Goal: Task Accomplishment & Management: Complete application form

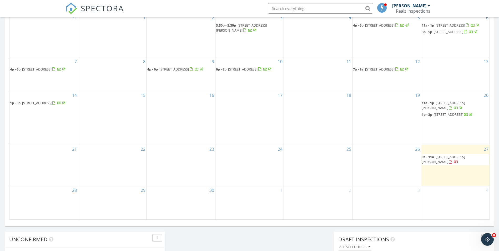
click at [32, 207] on div "28" at bounding box center [43, 202] width 68 height 33
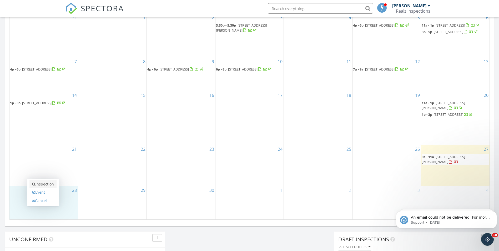
click at [44, 183] on link "Inspection" at bounding box center [42, 184] width 27 height 8
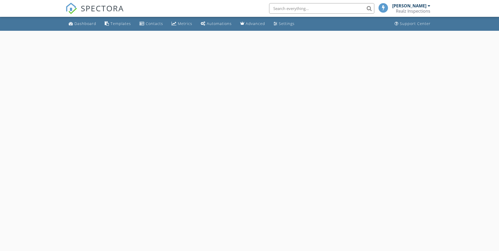
select select "8"
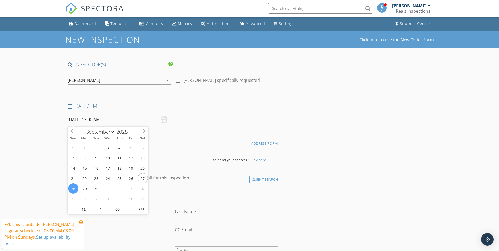
click at [128, 118] on input "09/28/2025 12:00 AM" at bounding box center [119, 119] width 103 height 13
type input "09/28/2025 12:00 PM"
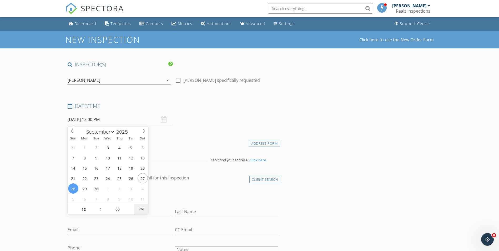
click at [142, 205] on span "PM" at bounding box center [141, 209] width 14 height 11
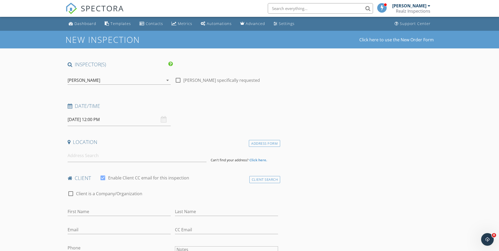
click at [196, 123] on div "Date/Time 09/28/2025 12:00 PM" at bounding box center [173, 114] width 215 height 23
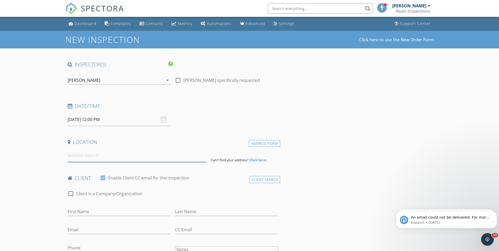
click at [118, 153] on input at bounding box center [137, 155] width 139 height 13
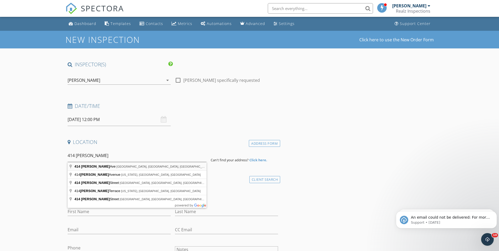
type input "414 Wadsworth Ave, Plainfield, NJ, USA"
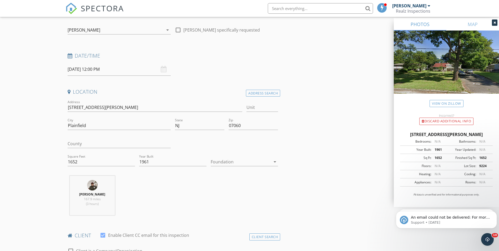
scroll to position [53, 0]
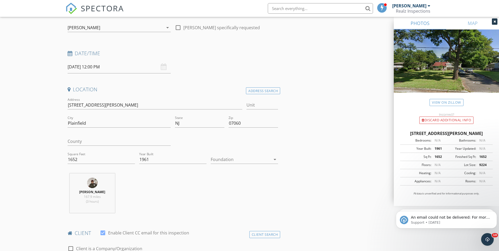
click at [249, 166] on div "Foundation arrow_drop_down" at bounding box center [244, 162] width 67 height 14
click at [251, 160] on div at bounding box center [241, 159] width 60 height 8
click at [238, 174] on div "Basement" at bounding box center [244, 174] width 59 height 6
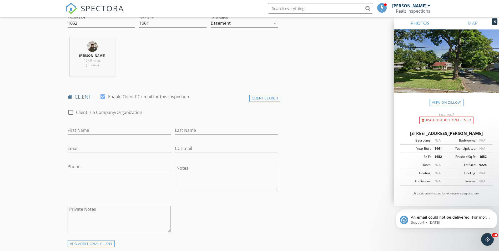
scroll to position [210, 0]
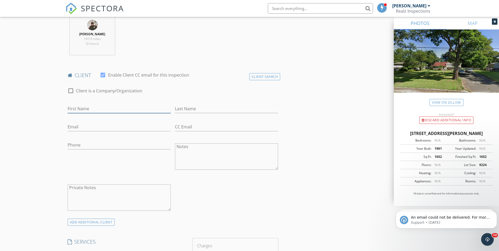
click at [123, 109] on input "First Name" at bounding box center [119, 108] width 103 height 9
type input "s"
click at [193, 112] on input "Last Name" at bounding box center [226, 108] width 103 height 9
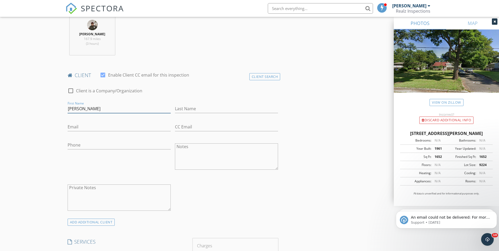
drag, startPoint x: 127, startPoint y: 106, endPoint x: 83, endPoint y: 109, distance: 44.0
click at [83, 109] on input "Sadena Perez" at bounding box center [119, 108] width 103 height 9
type input "Sadena"
click at [202, 109] on input "Perez" at bounding box center [226, 108] width 103 height 9
type input "[PERSON_NAME]"
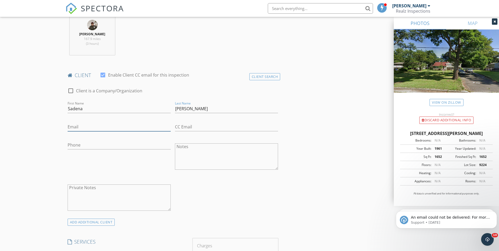
click at [88, 128] on input "Email" at bounding box center [119, 127] width 103 height 9
type input "PerezBeales@yahoo.com"
click at [107, 141] on input "Phone" at bounding box center [119, 145] width 103 height 9
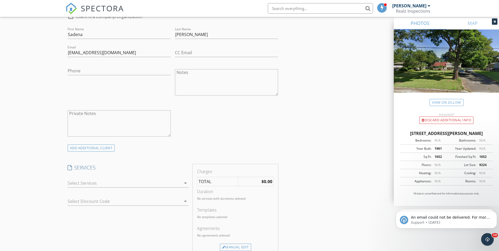
scroll to position [289, 0]
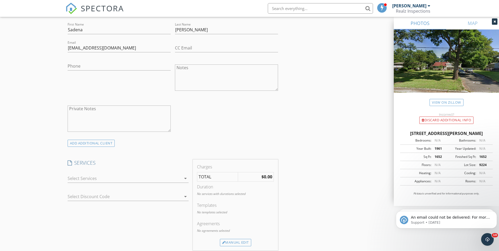
click at [176, 179] on div at bounding box center [125, 178] width 114 height 8
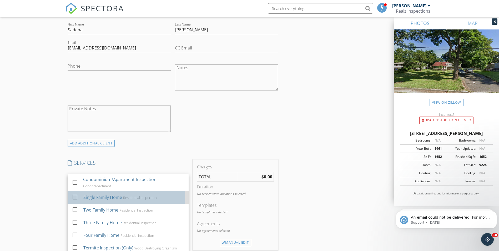
click at [123, 199] on div "Residential Inspection" at bounding box center [140, 197] width 34 height 4
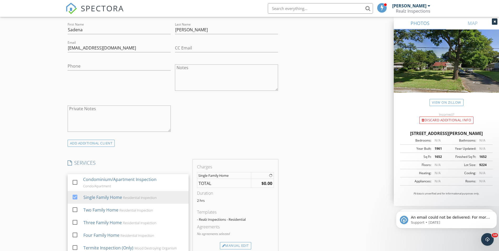
click at [275, 147] on div "ADD ADDITIONAL client" at bounding box center [173, 143] width 215 height 7
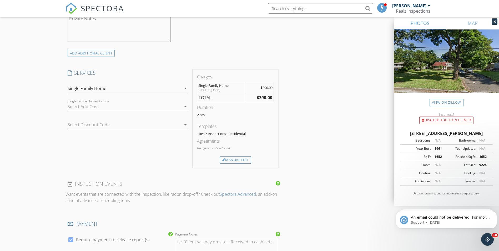
scroll to position [395, 0]
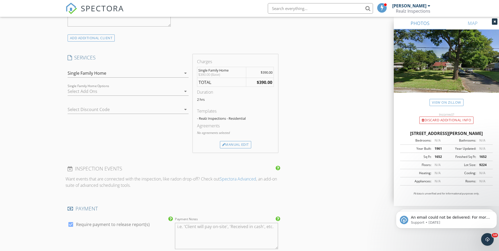
click at [134, 88] on div at bounding box center [125, 91] width 114 height 8
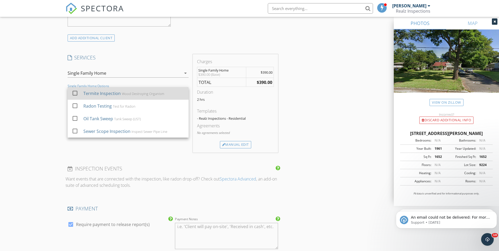
click at [131, 96] on div "Wood Destroying Organism" at bounding box center [143, 94] width 42 height 4
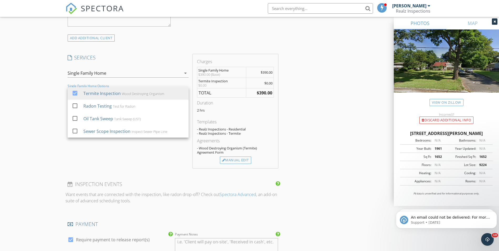
click at [301, 104] on div "INSPECTOR(S) check_box Erick Mejia PRIMARY Erick Mejia arrow_drop_down check_bo…" at bounding box center [250, 109] width 368 height 886
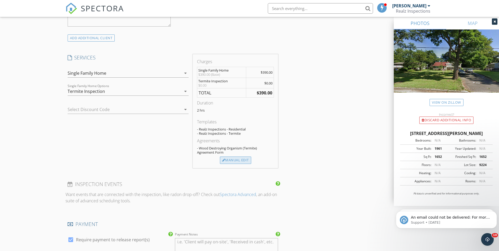
click at [241, 159] on div "Manual Edit" at bounding box center [235, 160] width 31 height 7
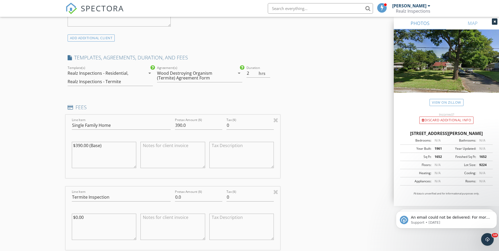
click at [208, 71] on div "Wood Destroying Organism (Termite) Agreement Form" at bounding box center [192, 75] width 70 height 9
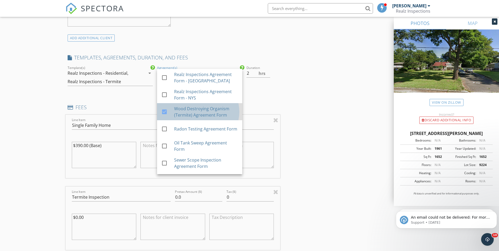
click at [174, 111] on div "Wood Destroying Organism (Termite) Agreement Form" at bounding box center [206, 112] width 64 height 13
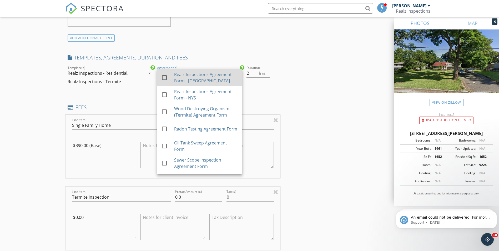
click at [172, 82] on div at bounding box center [167, 82] width 13 height 3
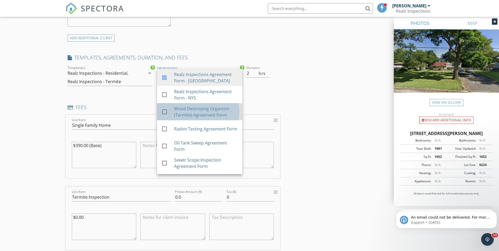
click at [170, 107] on div "check_box_outline_blank Wood Destroying Organism (Termite) Agreement Form" at bounding box center [199, 111] width 77 height 13
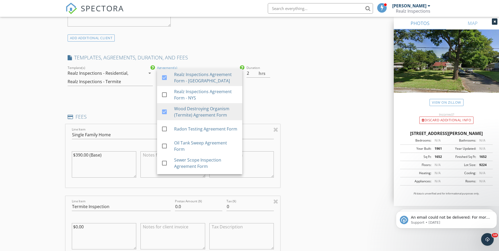
click at [308, 95] on div "INSPECTOR(S) check_box Erick Mejia PRIMARY Erick Mejia arrow_drop_down check_bo…" at bounding box center [250, 171] width 368 height 1010
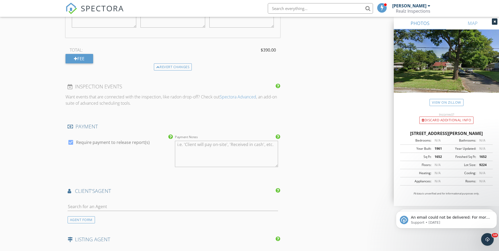
scroll to position [631, 0]
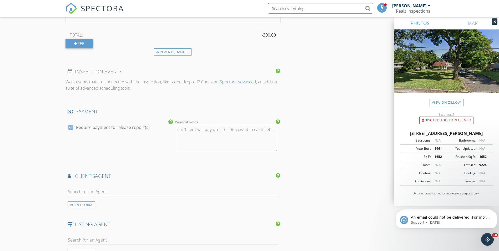
click at [214, 132] on textarea "Payment Notes" at bounding box center [226, 139] width 103 height 26
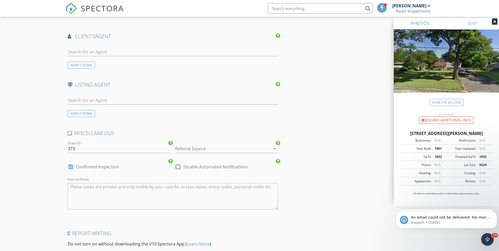
scroll to position [816, 0]
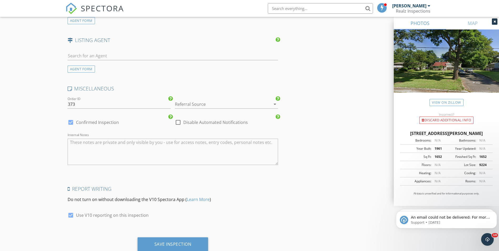
type textarea "The client can pay after the inspection."
click at [242, 96] on div "Referral Source arrow_drop_down" at bounding box center [226, 105] width 107 height 18
click at [242, 104] on div at bounding box center [219, 104] width 88 height 8
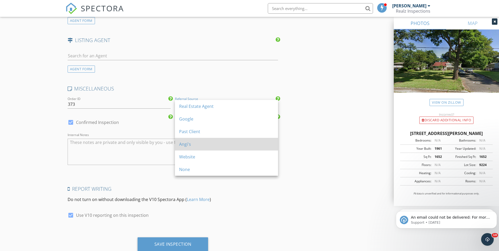
click at [205, 143] on div "Angi's" at bounding box center [226, 144] width 95 height 6
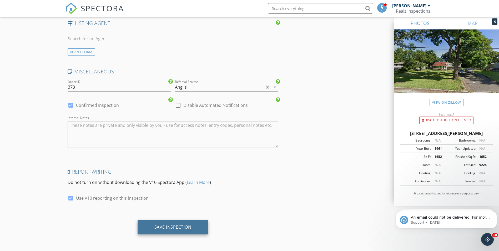
click at [176, 224] on div "Save Inspection" at bounding box center [173, 227] width 71 height 14
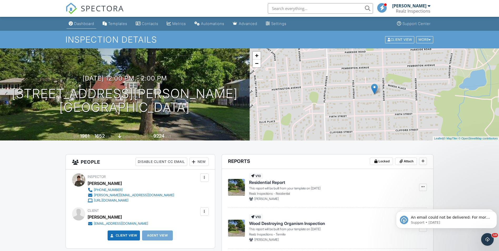
click at [84, 20] on link "Dashboard" at bounding box center [82, 24] width 30 height 10
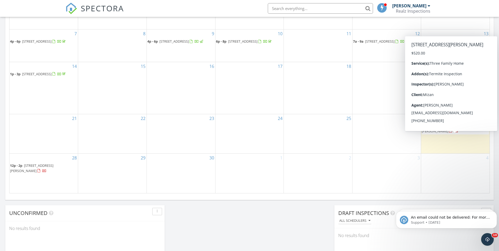
click at [452, 133] on span "[STREET_ADDRESS][PERSON_NAME]" at bounding box center [443, 129] width 43 height 10
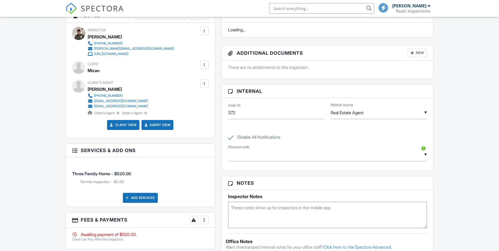
click at [207, 86] on div at bounding box center [204, 83] width 5 height 5
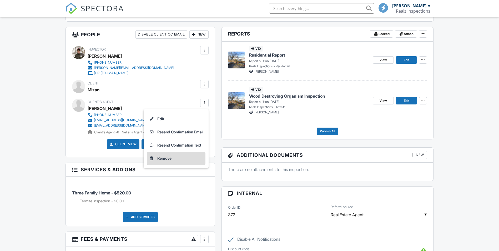
click at [163, 156] on li "Remove" at bounding box center [176, 158] width 59 height 13
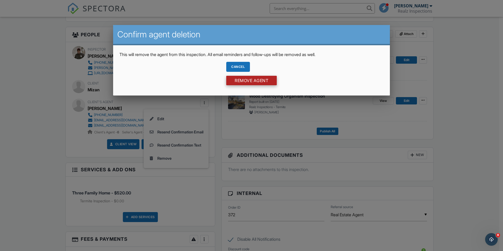
click at [265, 81] on input "Remove Agent" at bounding box center [251, 80] width 51 height 9
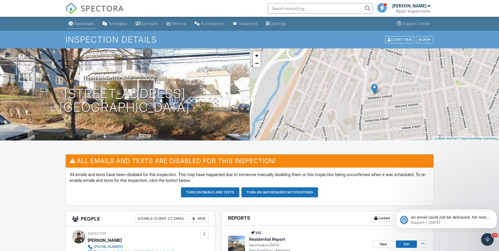
click at [91, 22] on div "Dashboard" at bounding box center [84, 23] width 20 height 4
